Goal: Information Seeking & Learning: Learn about a topic

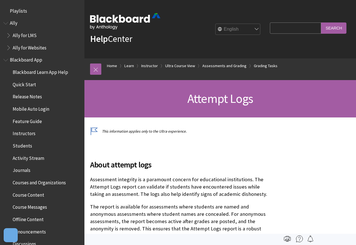
scroll to position [843, 0]
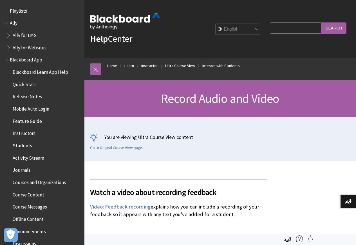
scroll to position [1027, 0]
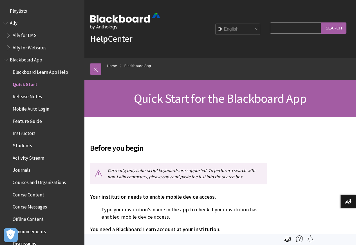
scroll to position [71, 0]
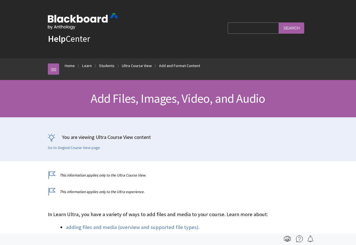
scroll to position [676, 0]
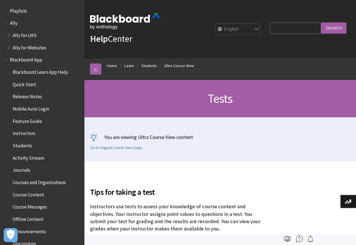
scroll to position [782, 0]
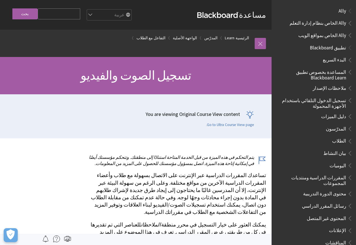
scroll to position [737, 0]
